Goal: Task Accomplishment & Management: Use online tool/utility

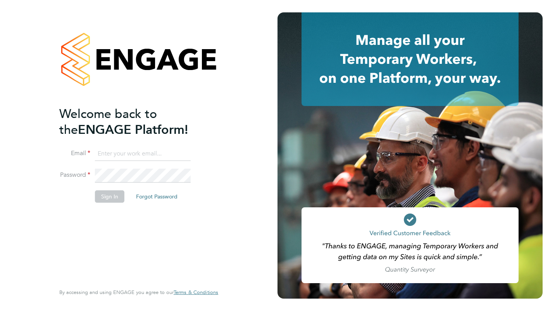
type input "regan.costello@seddon.co.uk"
click at [109, 200] on button "Sign In" at bounding box center [109, 197] width 29 height 12
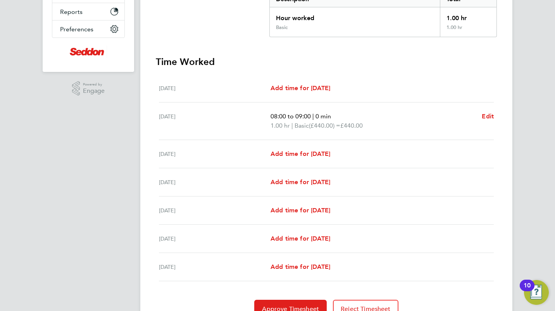
scroll to position [211, 0]
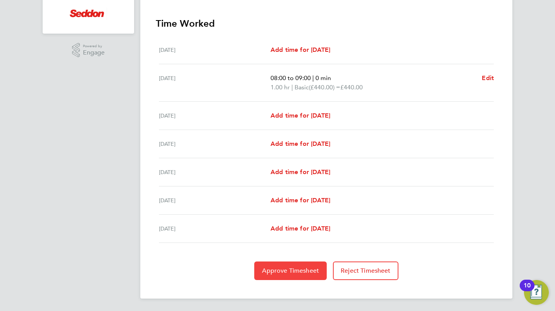
click at [295, 271] on span "Approve Timesheet" at bounding box center [290, 271] width 57 height 8
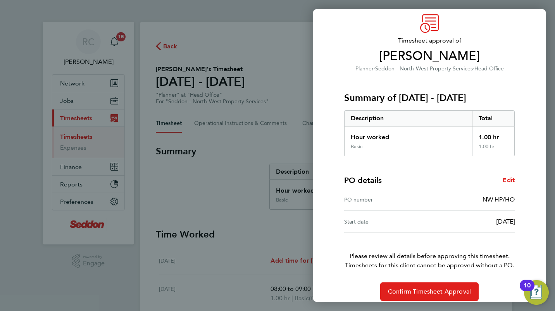
scroll to position [38, 0]
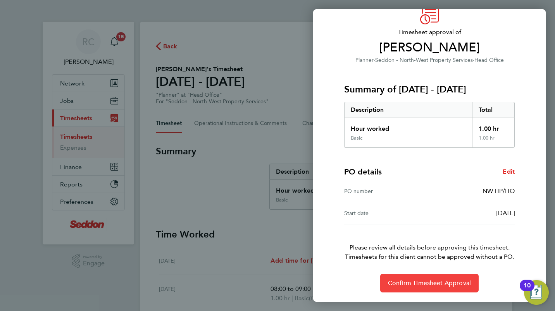
click at [430, 280] on span "Confirm Timesheet Approval" at bounding box center [429, 284] width 83 height 8
